Goal: Transaction & Acquisition: Purchase product/service

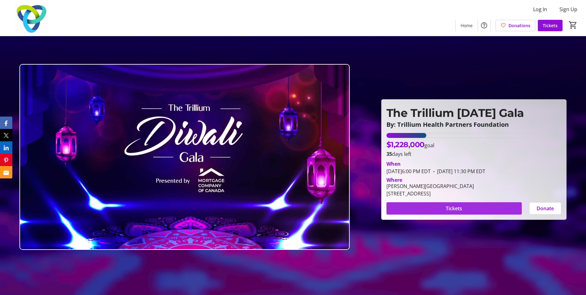
click at [453, 207] on span "Tickets" at bounding box center [454, 207] width 16 height 7
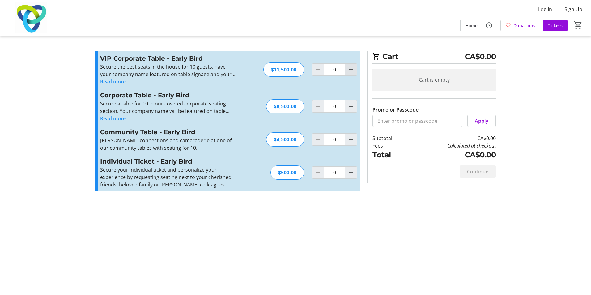
click at [351, 71] on mat-icon "Increment by one" at bounding box center [350, 69] width 7 height 7
type input "1"
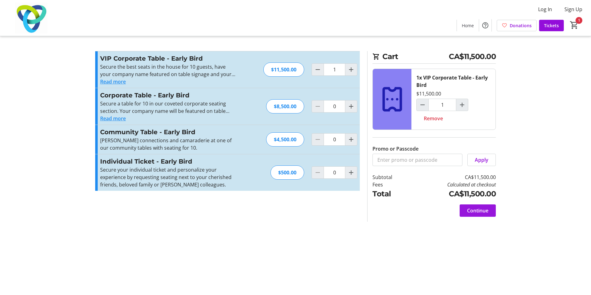
click at [483, 211] on span "Continue" at bounding box center [477, 210] width 21 height 7
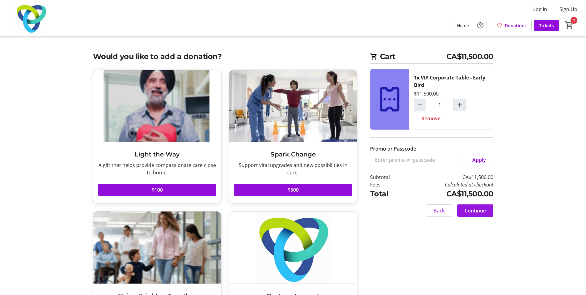
click at [484, 211] on span "Continue" at bounding box center [475, 210] width 21 height 7
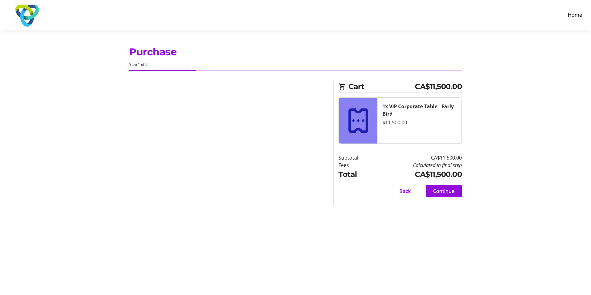
select select "CA"
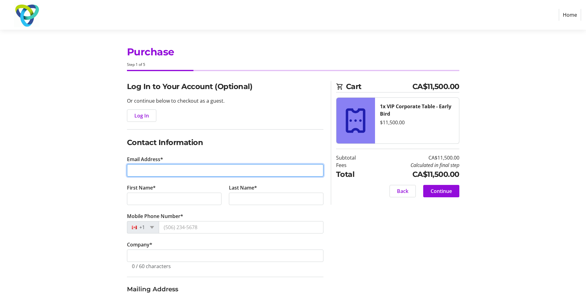
click at [151, 167] on input "Email Address*" at bounding box center [225, 170] width 196 height 12
type input "[EMAIL_ADDRESS][DOMAIN_NAME]"
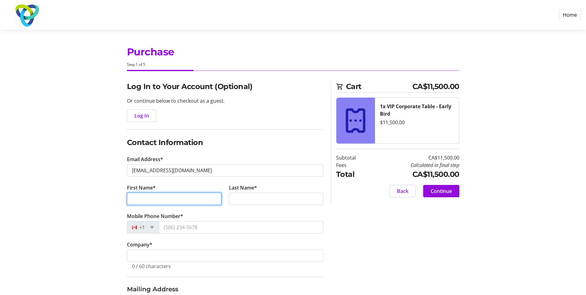
click at [148, 201] on input "First Name*" at bounding box center [174, 198] width 95 height 12
type input "[DEMOGRAPHIC_DATA]"
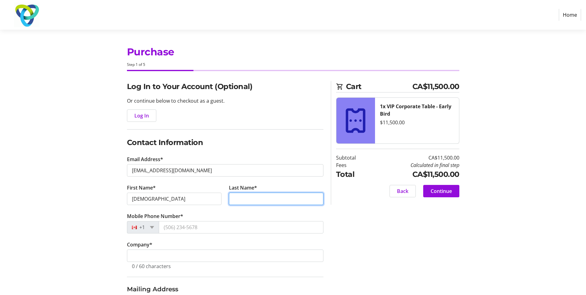
click at [274, 196] on input "Last Name*" at bounding box center [276, 198] width 95 height 12
type input "vyas"
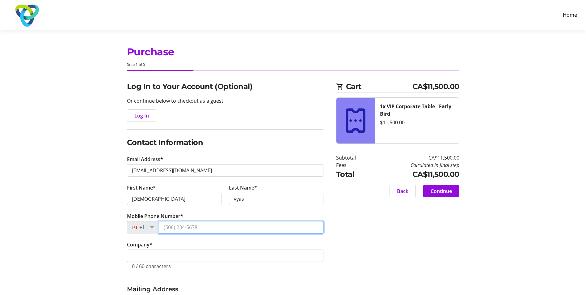
click at [171, 224] on input "Mobile Phone Number*" at bounding box center [241, 227] width 165 height 12
type input "[PHONE_NUMBER]"
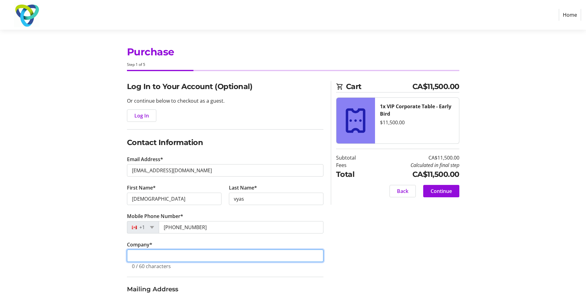
click at [166, 253] on input "Company *" at bounding box center [225, 255] width 196 height 12
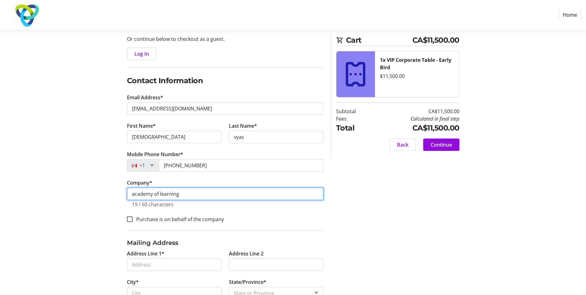
scroll to position [109, 0]
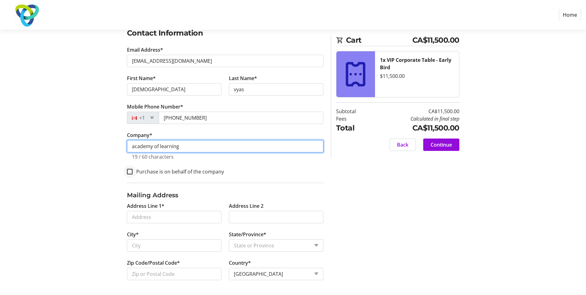
type input "academy of learning"
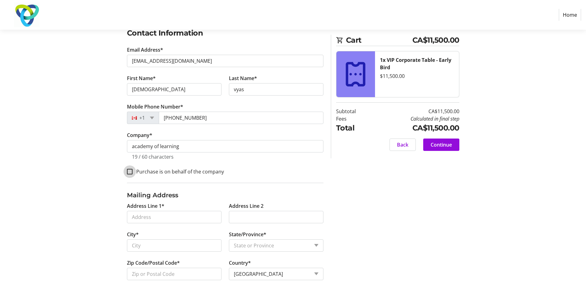
click at [132, 170] on input "Purchase is on behalf of the company" at bounding box center [130, 172] width 6 height 6
checkbox input "true"
click at [156, 218] on input "Address Line 1*" at bounding box center [174, 217] width 95 height 12
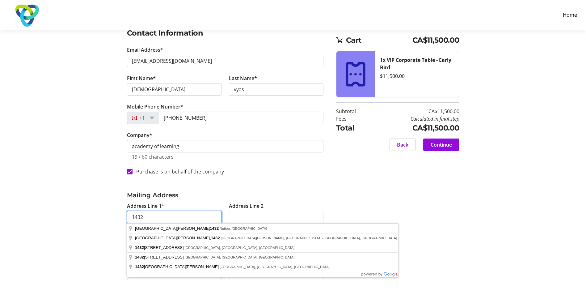
drag, startPoint x: 173, startPoint y: 216, endPoint x: 78, endPoint y: 223, distance: 95.4
click at [78, 223] on section "Purchase Step 1 of 5 Cart CA$11,500.00 1x VIP Corporate Table - Early Bird $11,…" at bounding box center [293, 107] width 586 height 374
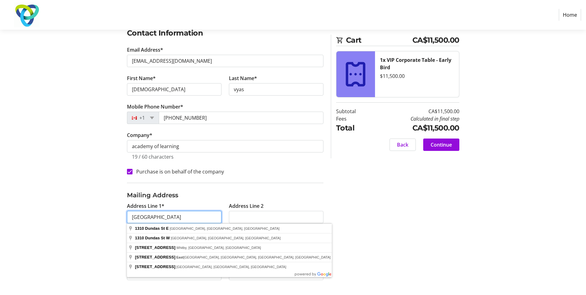
type input "[GEOGRAPHIC_DATA]"
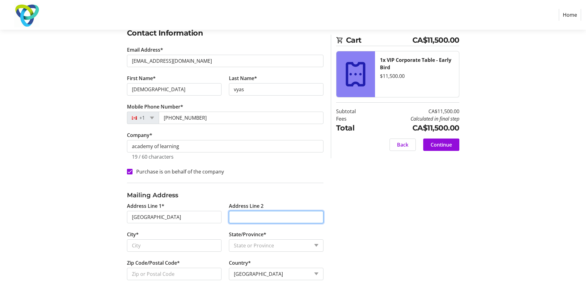
click at [243, 214] on input "Address Line 2" at bounding box center [276, 217] width 95 height 12
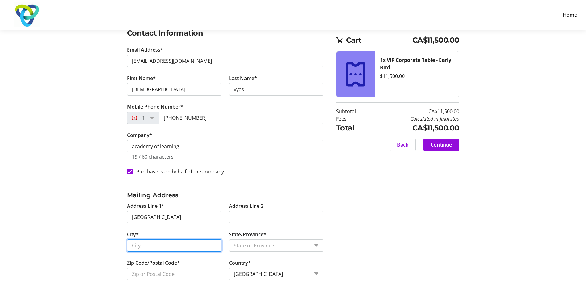
click at [154, 247] on input "City*" at bounding box center [174, 245] width 95 height 12
type input "mississauga"
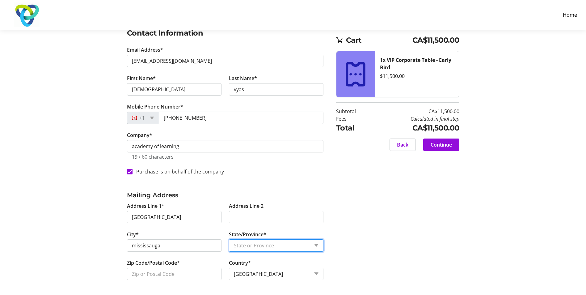
click at [249, 244] on select "State or Province State or Province [GEOGRAPHIC_DATA] [GEOGRAPHIC_DATA] [GEOGRA…" at bounding box center [276, 245] width 95 height 12
click at [229, 239] on select "State or Province State or Province [GEOGRAPHIC_DATA] [GEOGRAPHIC_DATA] [GEOGRA…" at bounding box center [276, 245] width 95 height 12
click at [273, 179] on fieldset "Contact Information Email Address* [PERSON_NAME][EMAIL_ADDRESS][DOMAIN_NAME] Fi…" at bounding box center [225, 104] width 196 height 155
click at [276, 246] on select "State or Province State or Province [GEOGRAPHIC_DATA] [GEOGRAPHIC_DATA] [GEOGRA…" at bounding box center [276, 245] width 95 height 12
select select "ON"
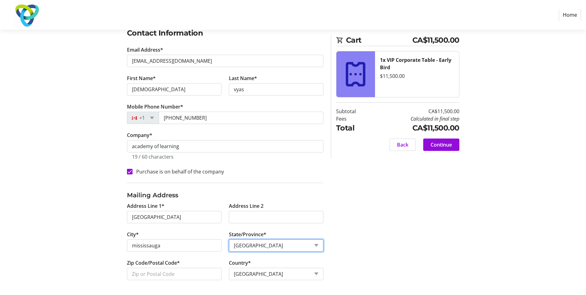
click at [229, 239] on select "State or Province State or Province [GEOGRAPHIC_DATA] [GEOGRAPHIC_DATA] [GEOGRA…" at bounding box center [276, 245] width 95 height 12
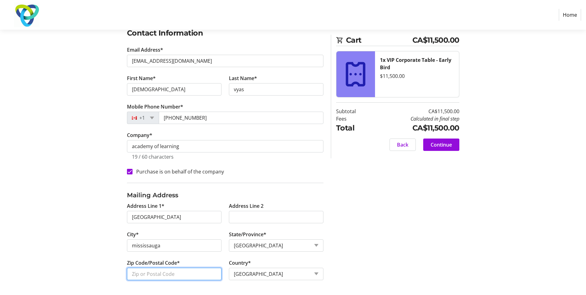
click at [179, 271] on input "Zip Code/Postal Code*" at bounding box center [174, 274] width 95 height 12
type input "l4y2c1"
click at [440, 148] on span "Continue" at bounding box center [441, 144] width 21 height 7
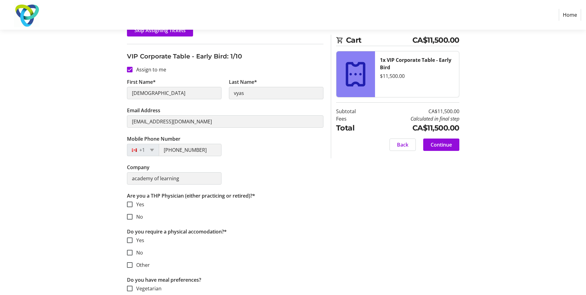
scroll to position [124, 0]
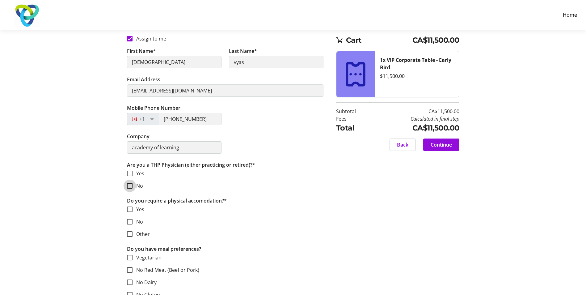
click at [132, 185] on input "No" at bounding box center [130, 186] width 6 height 6
checkbox input "true"
click at [130, 223] on input "No" at bounding box center [130, 222] width 6 height 6
checkbox input "true"
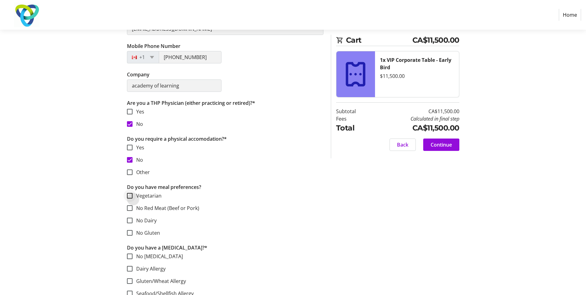
click at [134, 196] on div at bounding box center [129, 195] width 15 height 15
checkbox input "true"
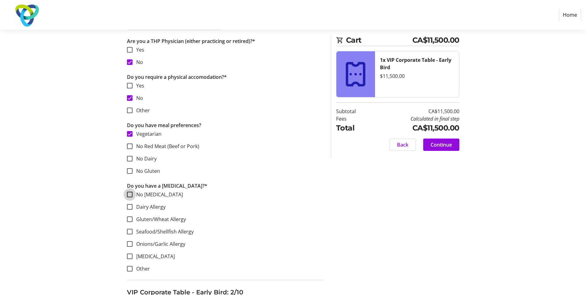
click at [131, 196] on input "No [MEDICAL_DATA]" at bounding box center [130, 195] width 6 height 6
checkbox input "true"
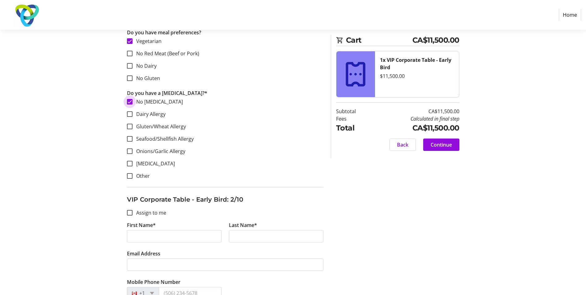
scroll to position [402, 0]
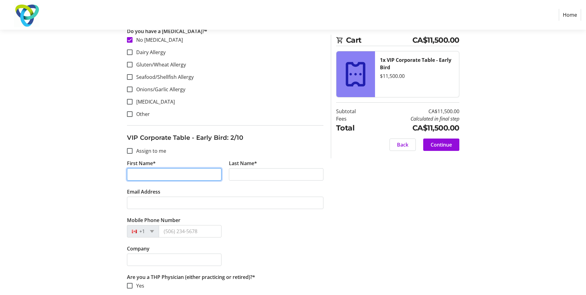
click at [140, 173] on input "First Name*" at bounding box center [174, 174] width 95 height 12
type input "[DEMOGRAPHIC_DATA]"
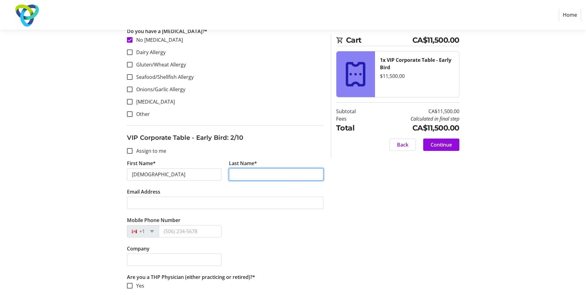
click at [262, 171] on input "Last Name*" at bounding box center [276, 174] width 95 height 12
type input "vyas"
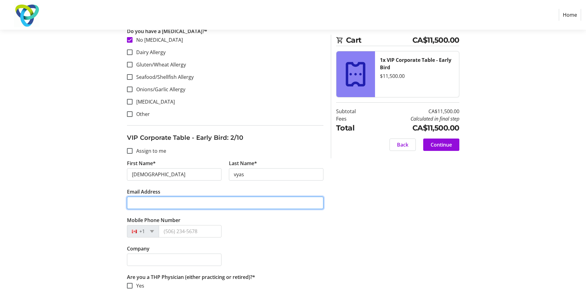
click at [141, 201] on input "Email Address" at bounding box center [225, 202] width 196 height 12
type input "[EMAIL_ADDRESS][DOMAIN_NAME]"
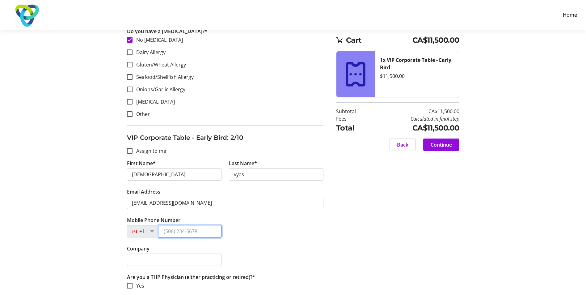
click at [189, 234] on input "Mobile Phone Number" at bounding box center [190, 231] width 63 height 12
type input "[PHONE_NUMBER]"
click at [165, 257] on input "Company" at bounding box center [174, 259] width 95 height 12
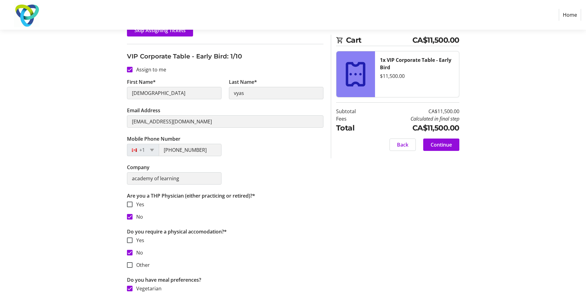
scroll to position [31, 0]
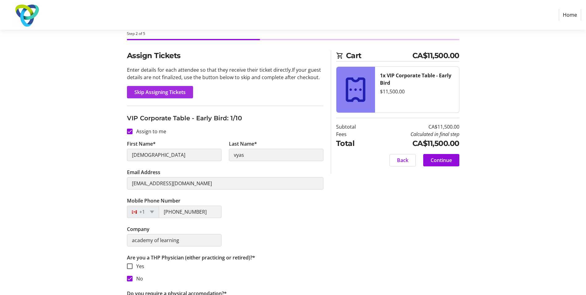
click at [155, 95] on span "Skip Assigning Tickets" at bounding box center [159, 91] width 51 height 7
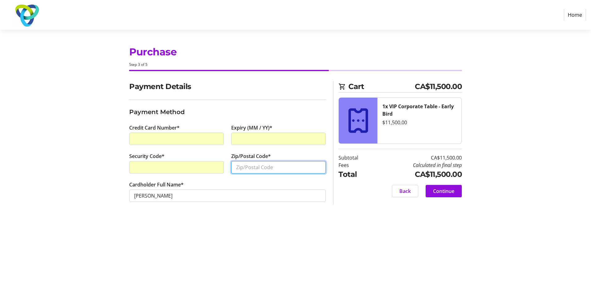
click at [255, 167] on input "Zip/Postal Code*" at bounding box center [278, 167] width 95 height 12
type input "l4y2c1"
click at [450, 190] on span "Continue" at bounding box center [443, 190] width 21 height 7
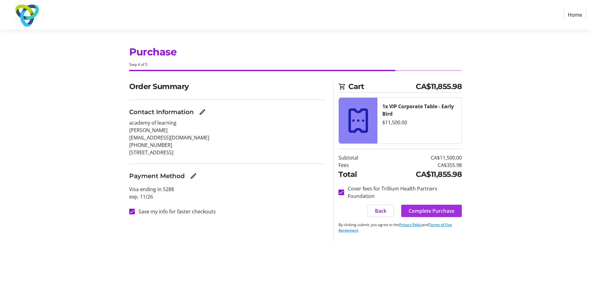
click at [443, 213] on span "Complete Purchase" at bounding box center [431, 210] width 46 height 7
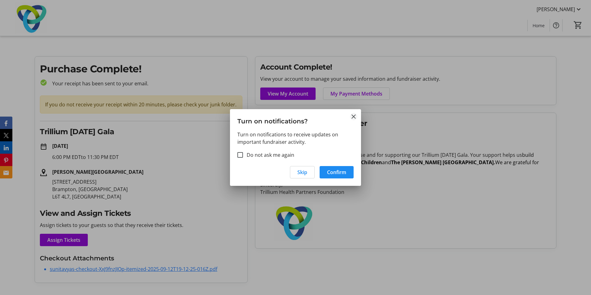
click at [352, 118] on mat-icon "Close" at bounding box center [353, 116] width 7 height 7
